Goal: Task Accomplishment & Management: Manage account settings

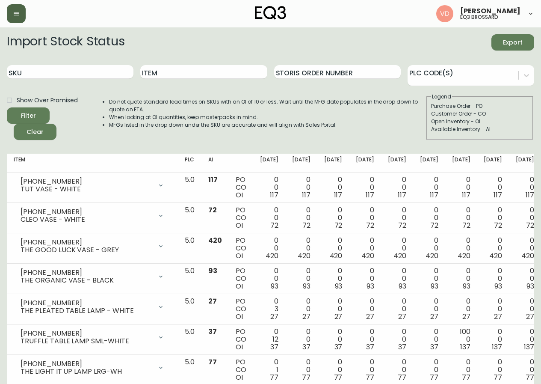
click at [17, 15] on icon "button" at bounding box center [16, 13] width 5 height 3
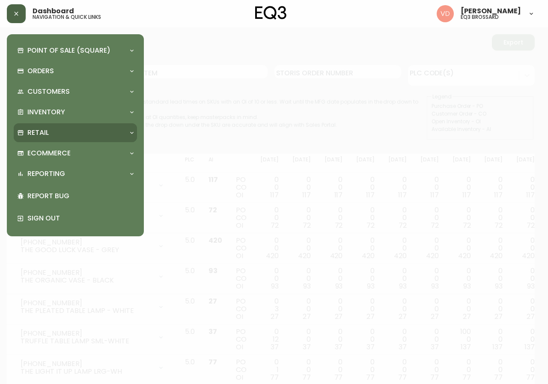
click at [52, 125] on div "Retail" at bounding box center [75, 132] width 123 height 19
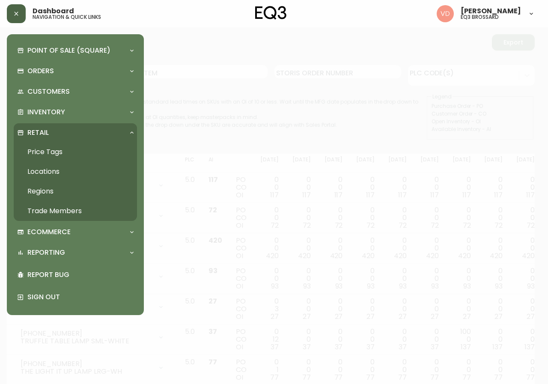
click at [74, 205] on link "Trade Members" at bounding box center [75, 211] width 123 height 20
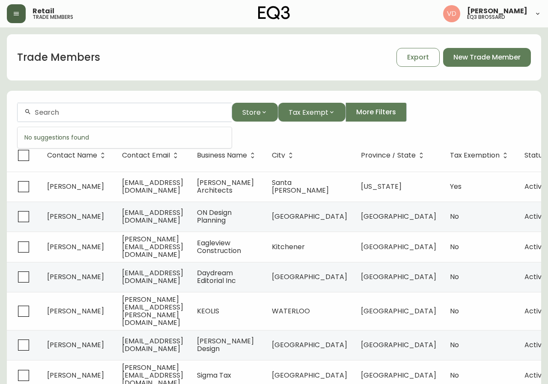
click at [116, 115] on input "text" at bounding box center [130, 112] width 190 height 8
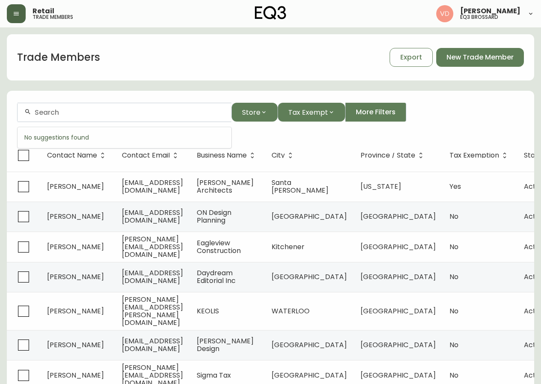
paste input "[EMAIL_ADDRESS][DOMAIN_NAME]>"
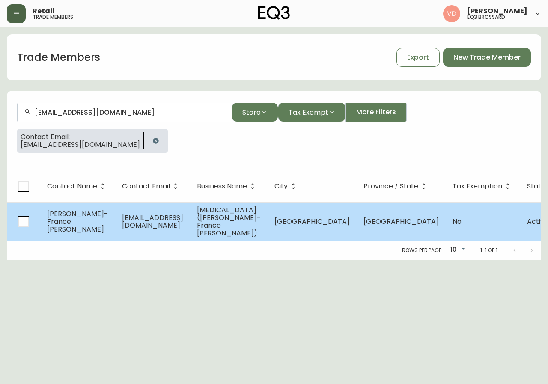
type input "[EMAIL_ADDRESS][DOMAIN_NAME]"
click at [373, 220] on span "[GEOGRAPHIC_DATA]" at bounding box center [400, 221] width 75 height 10
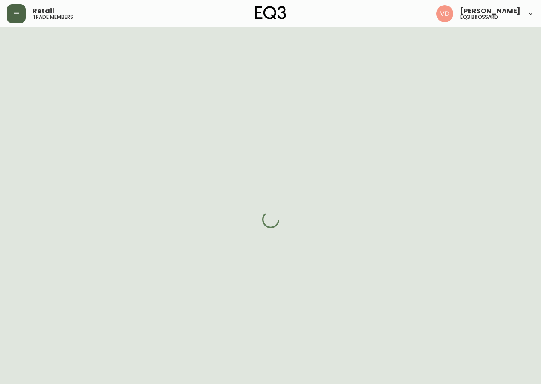
select select "QC"
select select "CA"
select select "CA_FR"
select select "Other"
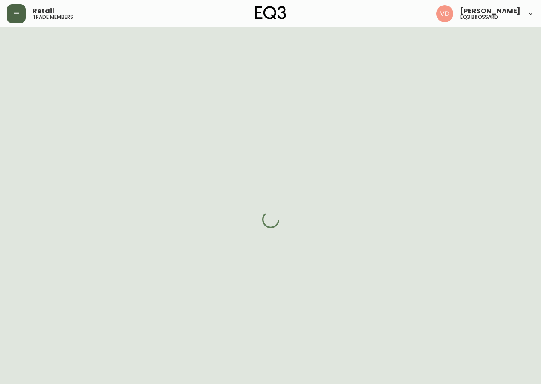
select select "cjw10z96u00fa6gs0941re9ze"
select select "false"
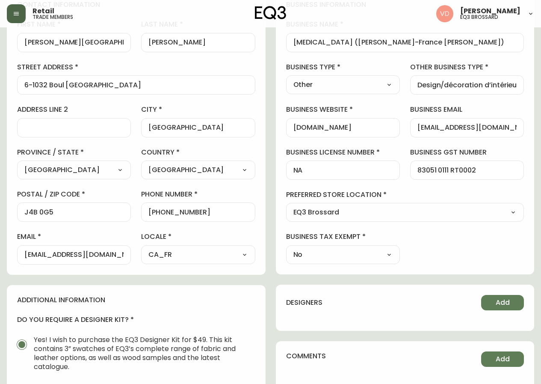
scroll to position [86, 0]
